Goal: Check status: Check status

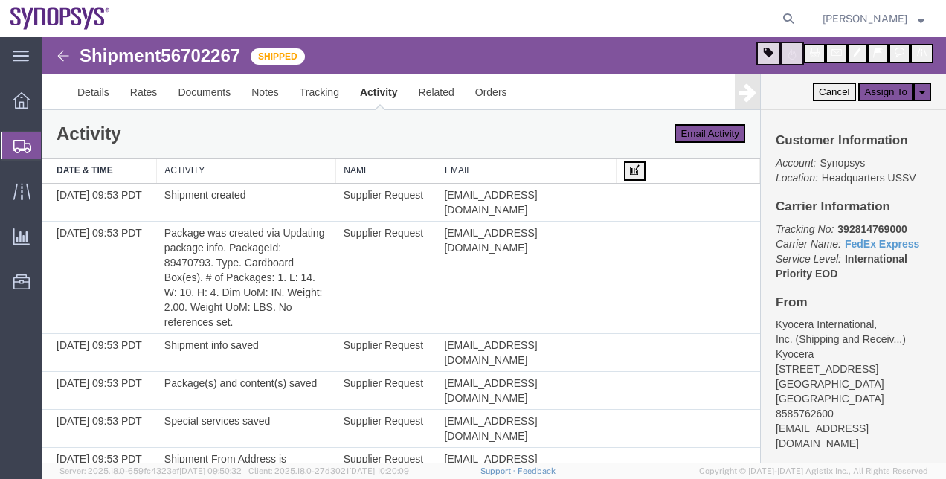
scroll to position [990, 0]
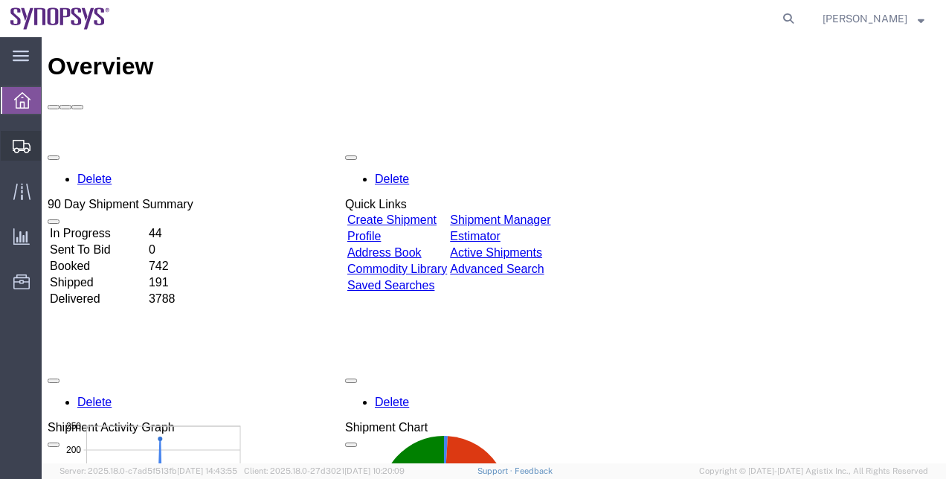
click at [0, 0] on span "Shipment Manager" at bounding box center [0, 0] width 0 height 0
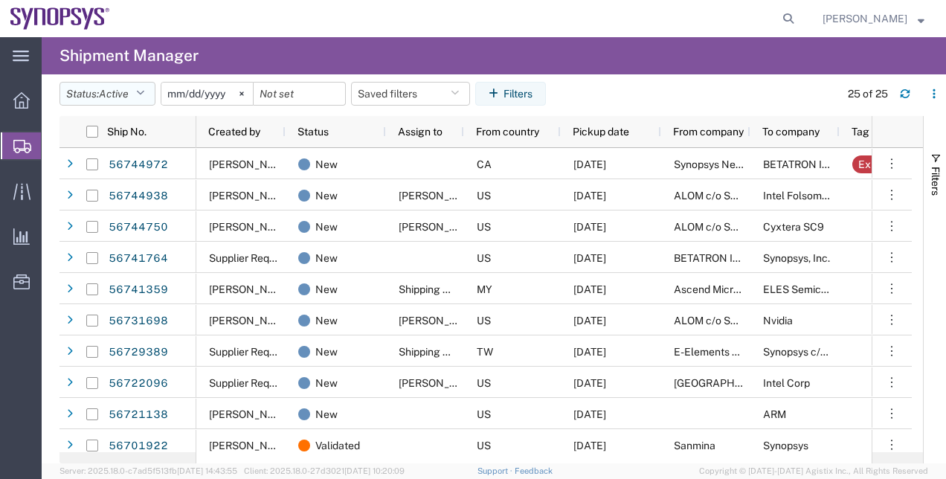
click at [113, 86] on button "Status: Active" at bounding box center [107, 94] width 96 height 24
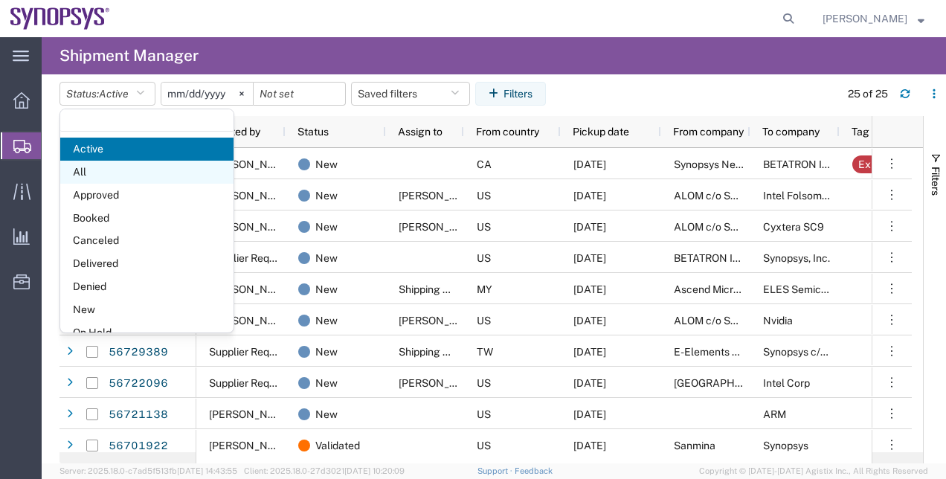
click at [146, 171] on span "All" at bounding box center [146, 172] width 173 height 23
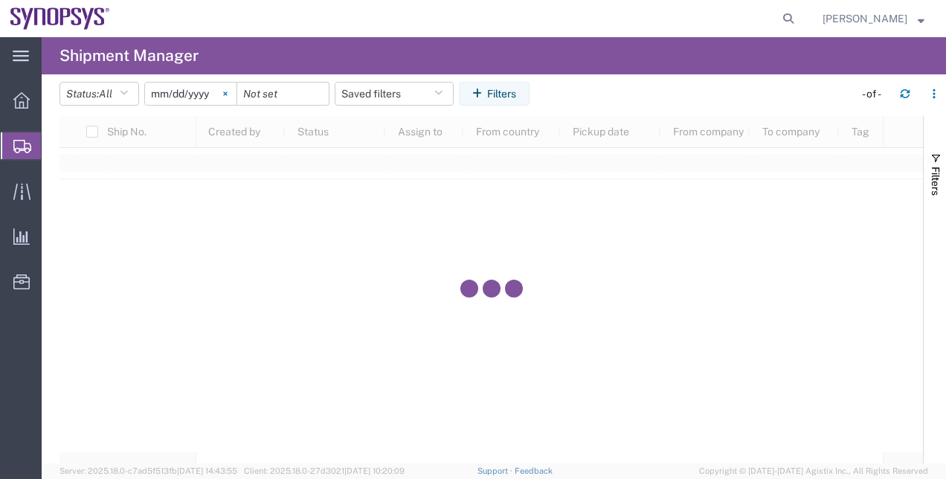
click at [232, 97] on svg-icon at bounding box center [225, 94] width 22 height 22
click at [520, 100] on button "Filters" at bounding box center [494, 94] width 71 height 24
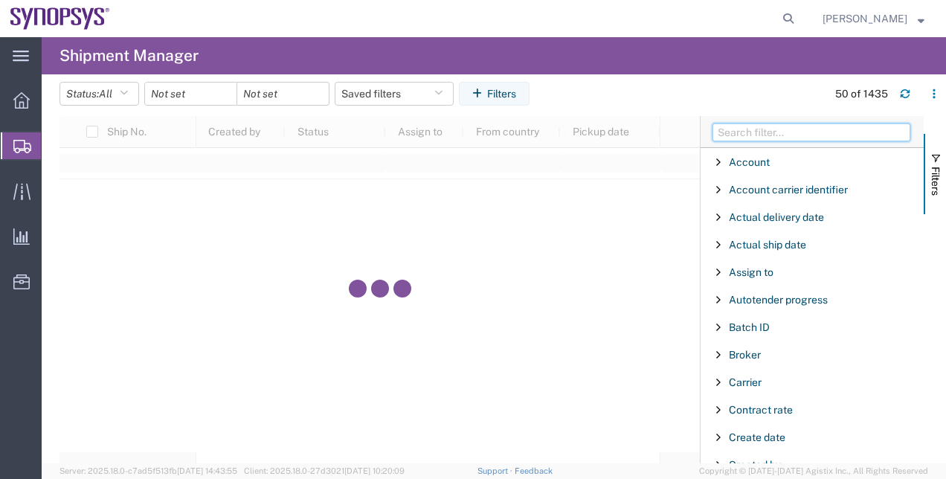
click at [796, 132] on input "Filter Columns Input" at bounding box center [811, 132] width 198 height 18
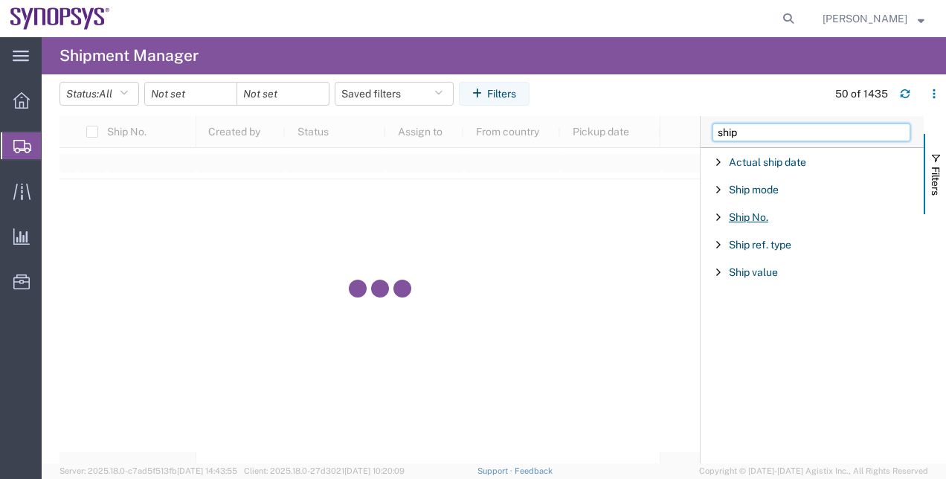
type input "ship"
click at [752, 219] on span "Ship No." at bounding box center [748, 217] width 39 height 12
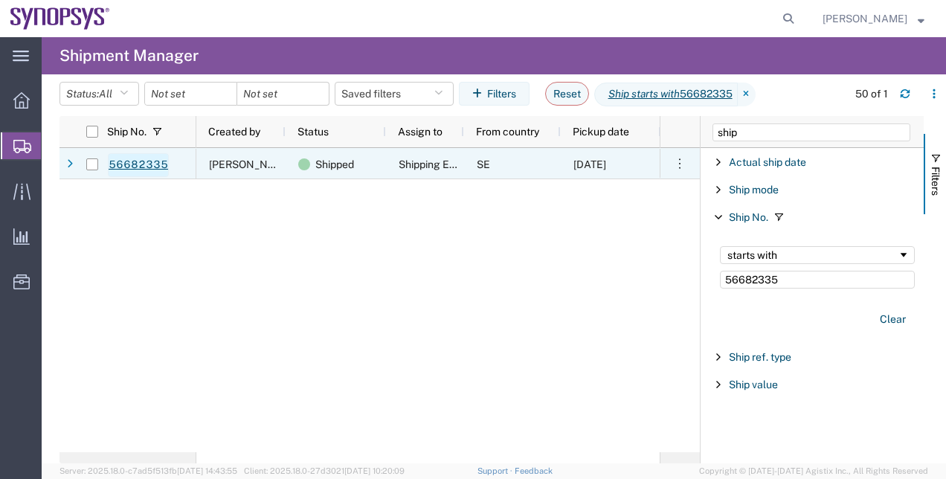
type input "56682335"
click at [131, 170] on link "56682335" at bounding box center [138, 165] width 61 height 24
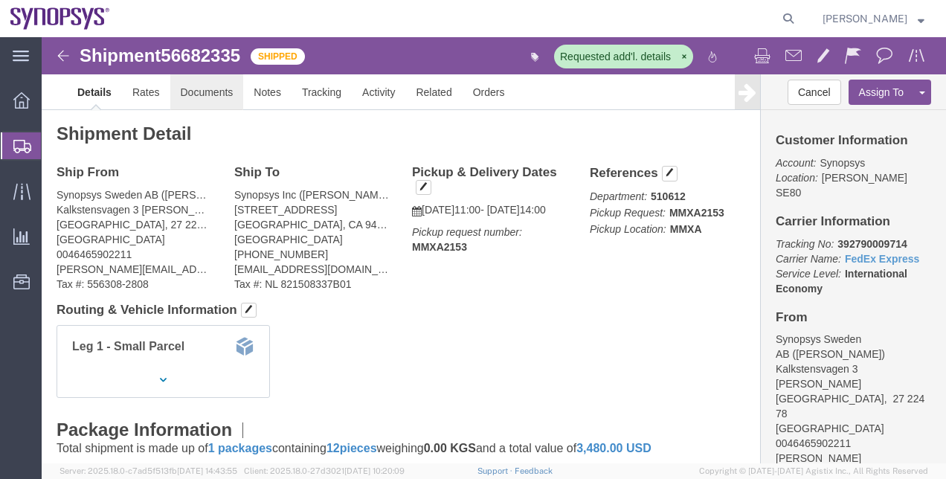
click link "Documents"
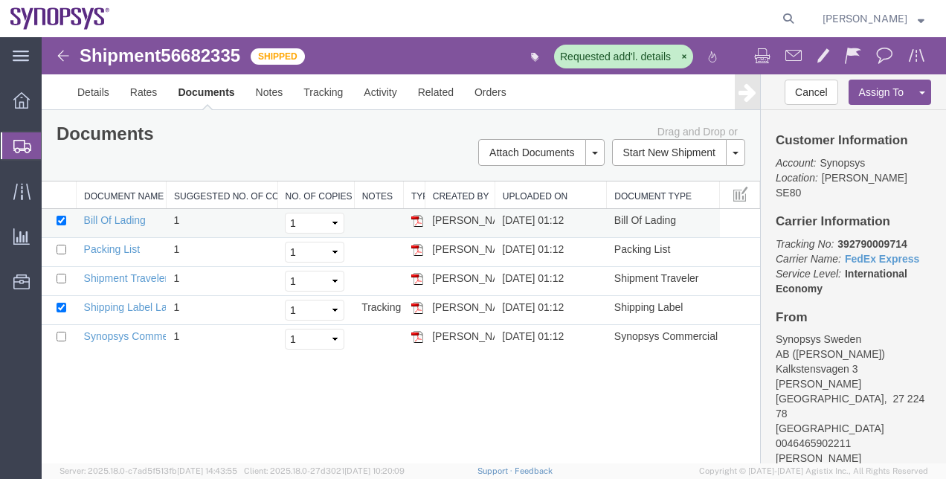
click at [118, 225] on td "Bill Of Lading" at bounding box center [122, 223] width 90 height 29
click at [119, 225] on td "Bill Of Lading" at bounding box center [122, 223] width 90 height 29
click at [122, 222] on link "Bill Of Lading" at bounding box center [115, 220] width 62 height 12
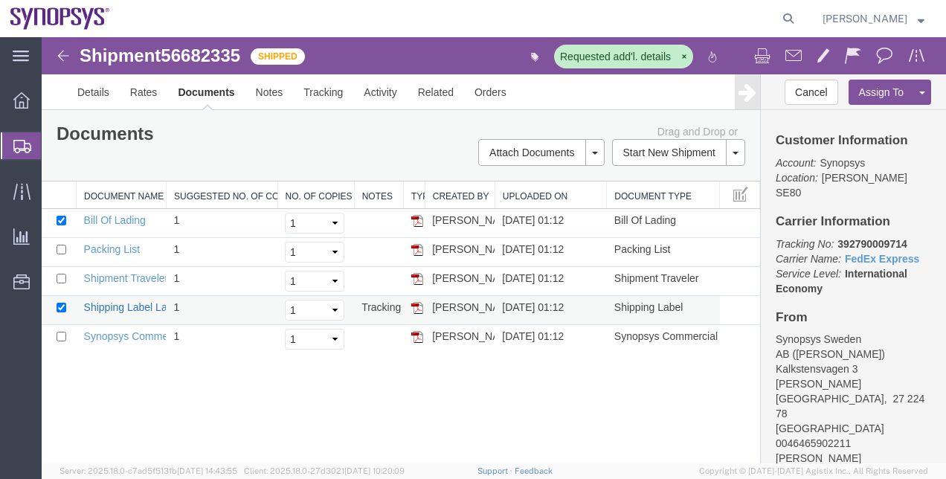
click at [126, 305] on link "Shipping Label Laser" at bounding box center [133, 307] width 98 height 12
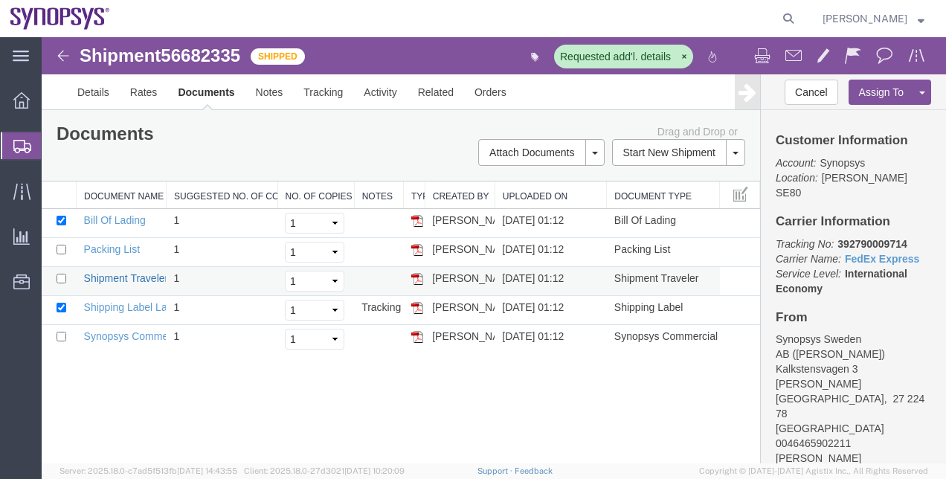
click at [138, 276] on link "Shipment Traveler" at bounding box center [126, 278] width 85 height 12
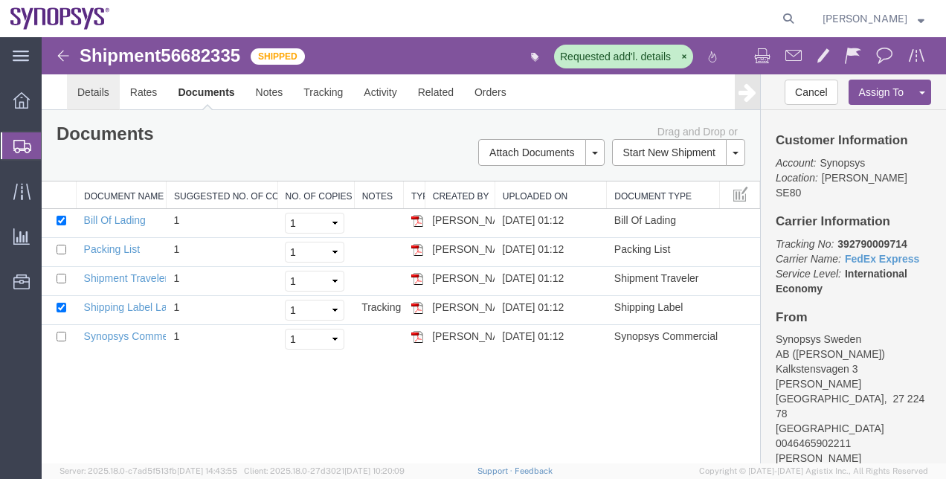
click at [83, 95] on link "Details" at bounding box center [93, 92] width 53 height 36
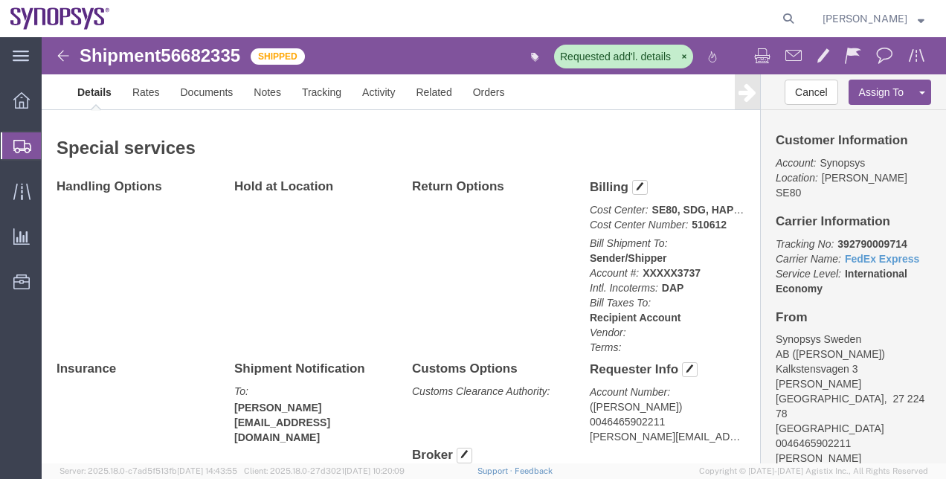
scroll to position [870, 0]
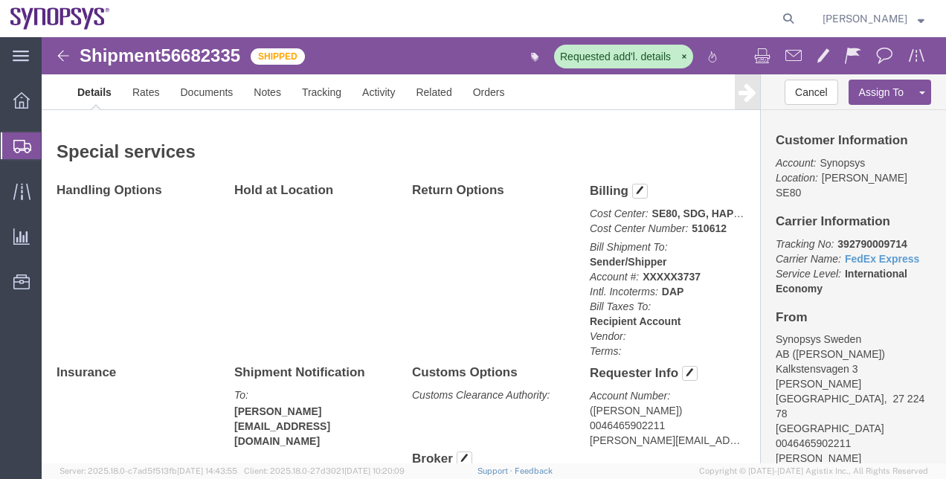
click b "XXXXX3737"
copy b "XXXXX3737"
click b "XXXXX3737"
drag, startPoint x: 656, startPoint y: 215, endPoint x: 631, endPoint y: 213, distance: 25.4
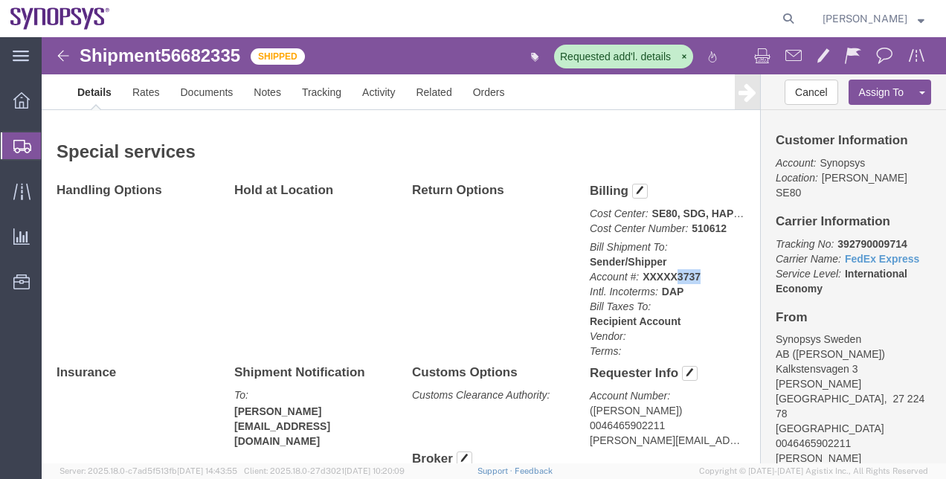
click p "Bill Shipment To: Sender/Shipper Account #: XXXXX3737 Intl. Incoterms: DAP Bill…"
copy b "3737"
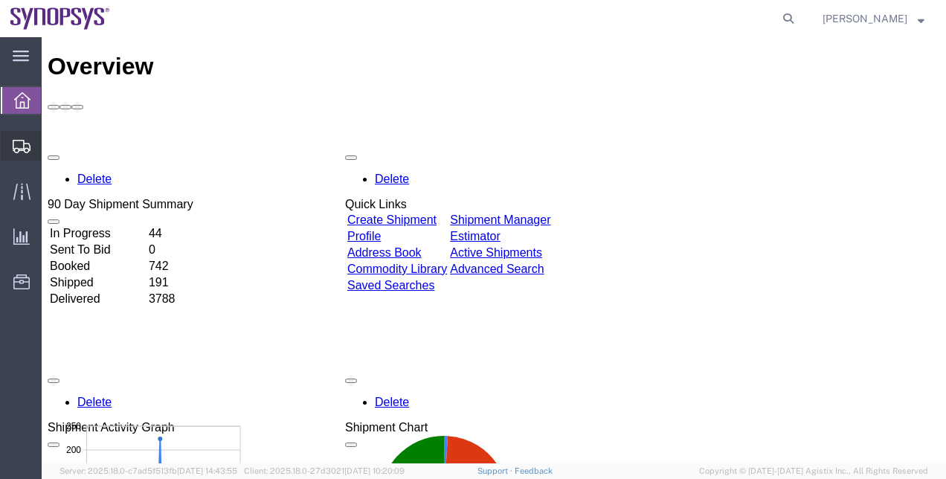
click at [0, 0] on span "Shipment Manager" at bounding box center [0, 0] width 0 height 0
